Goal: Check status: Check status

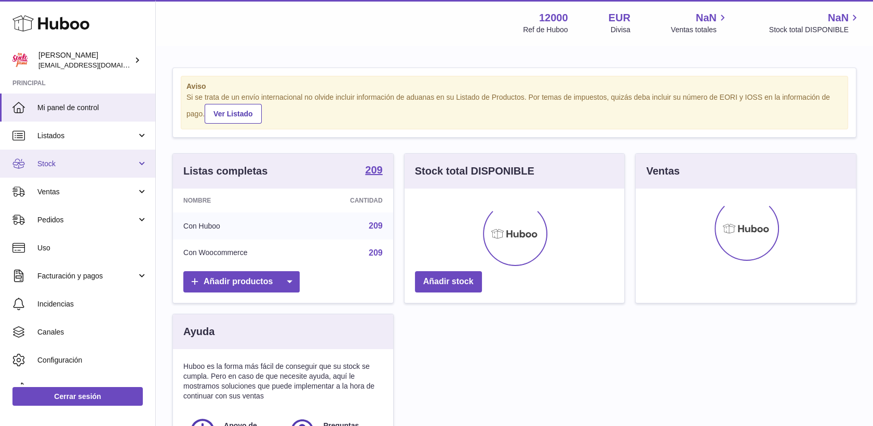
click at [48, 168] on span "Stock" at bounding box center [86, 164] width 99 height 10
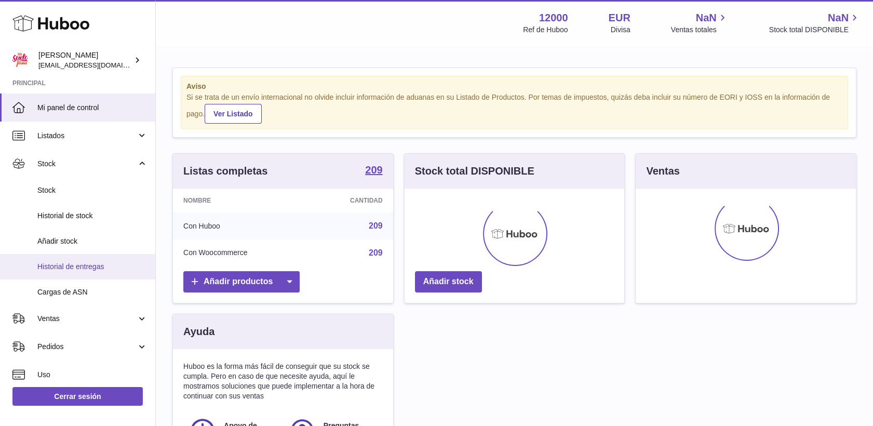
click at [81, 268] on span "Historial de entregas" at bounding box center [92, 267] width 110 height 10
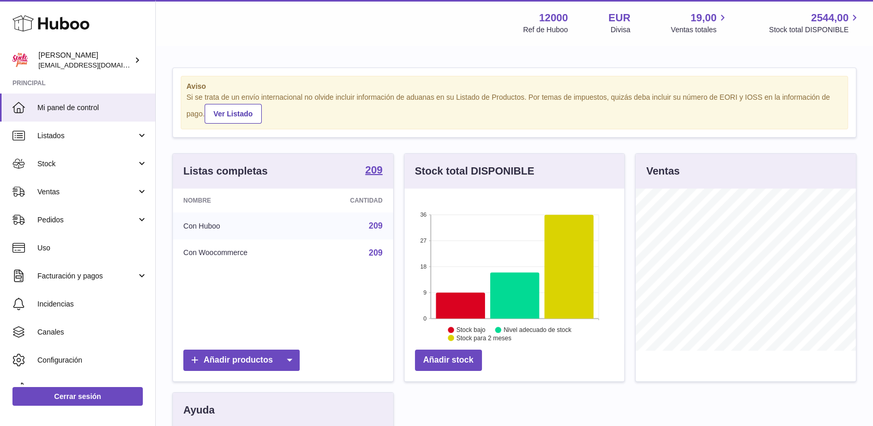
scroll to position [162, 220]
click at [62, 195] on span "Ventas" at bounding box center [86, 192] width 99 height 10
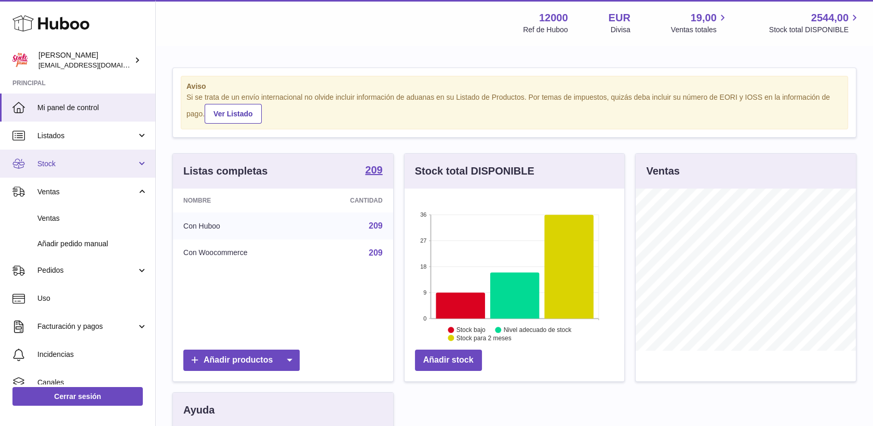
click at [60, 163] on span "Stock" at bounding box center [86, 164] width 99 height 10
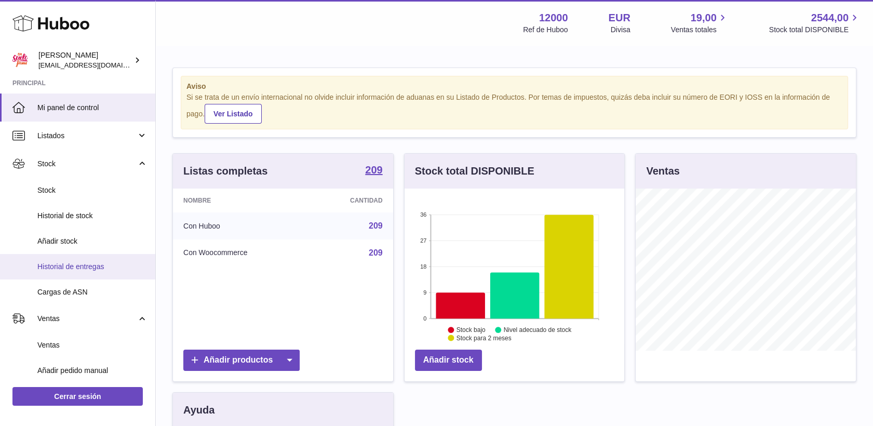
click at [85, 264] on span "Historial de entregas" at bounding box center [92, 267] width 110 height 10
